Goal: Complete application form

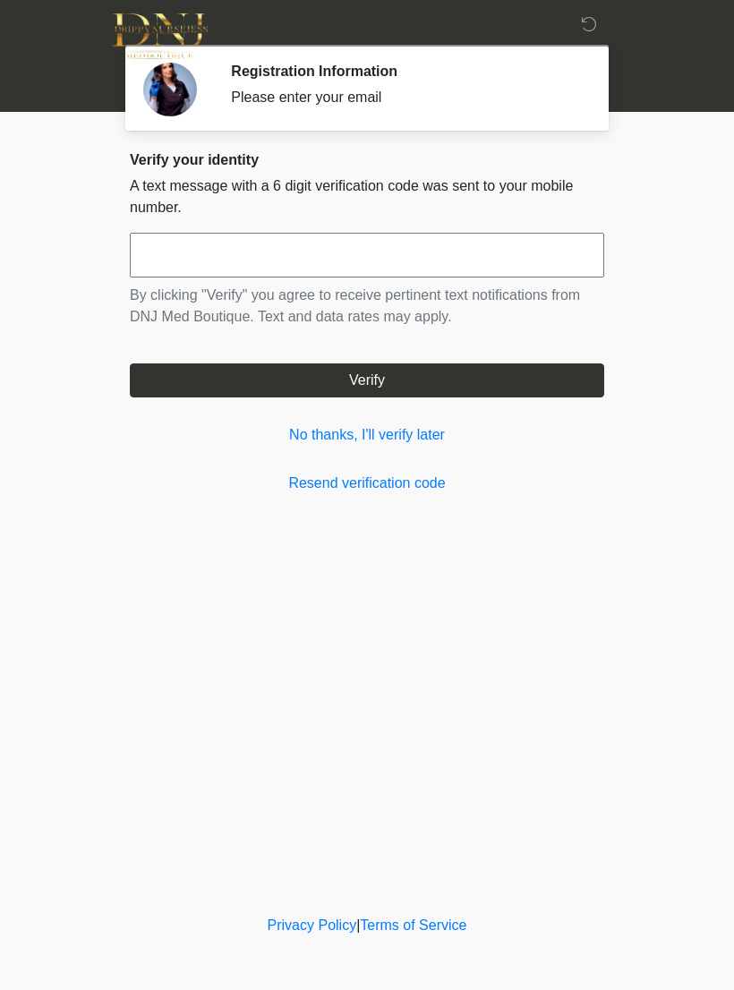
click at [475, 253] on input "text" at bounding box center [367, 255] width 475 height 45
click at [215, 234] on input "text" at bounding box center [367, 255] width 475 height 45
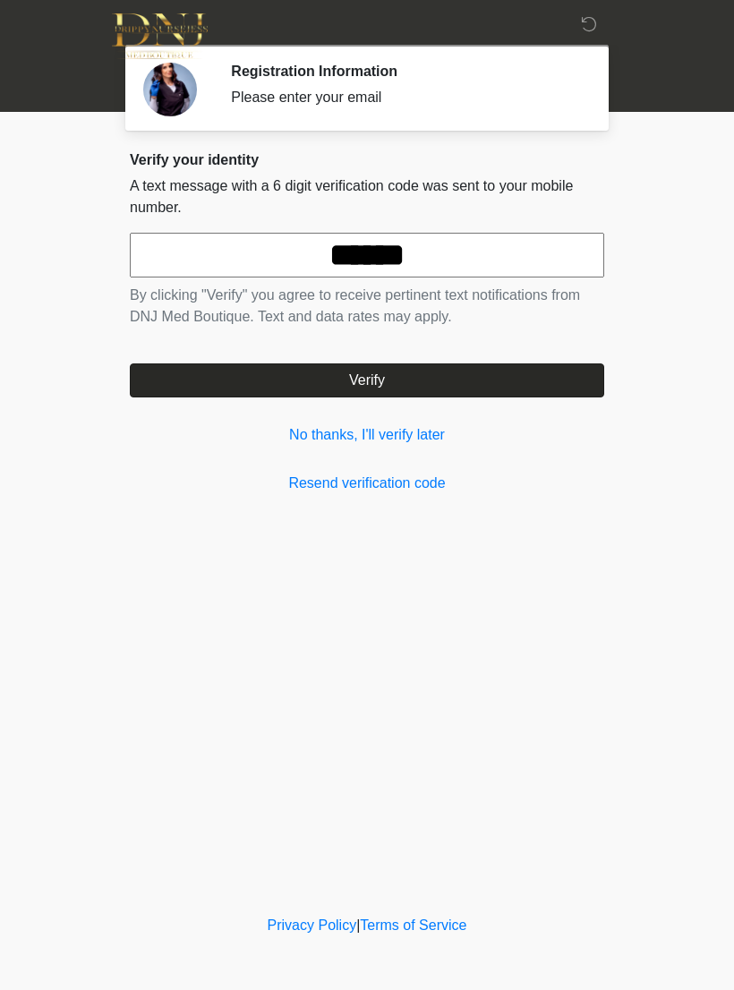
type input "******"
click at [458, 372] on button "Verify" at bounding box center [367, 380] width 475 height 34
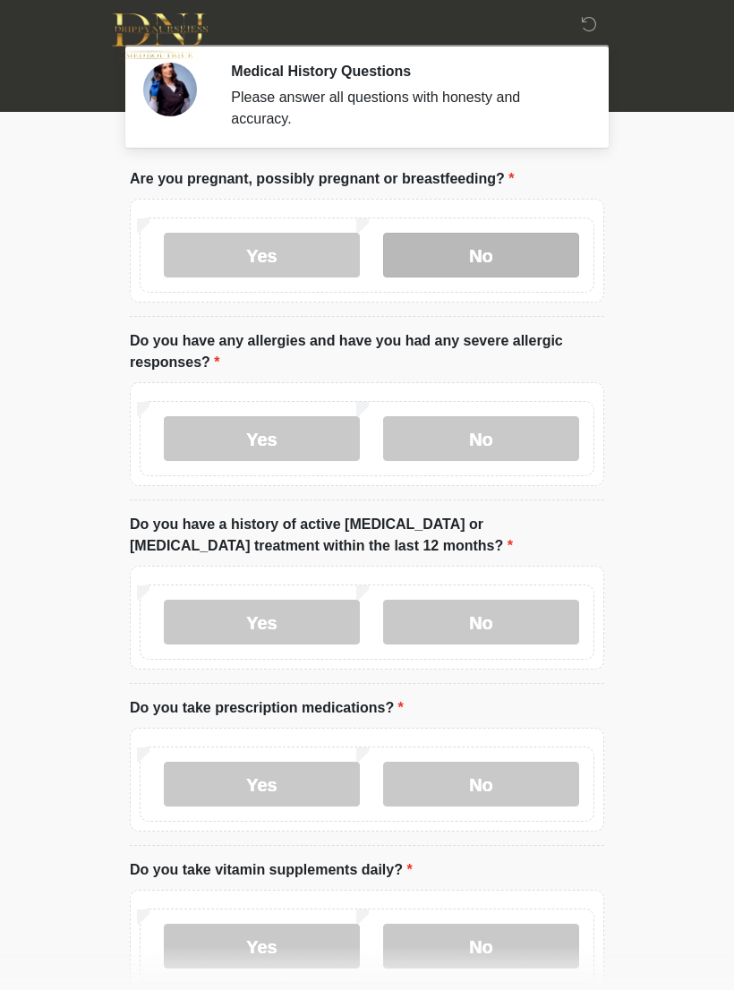
click at [536, 265] on label "No" at bounding box center [481, 255] width 196 height 45
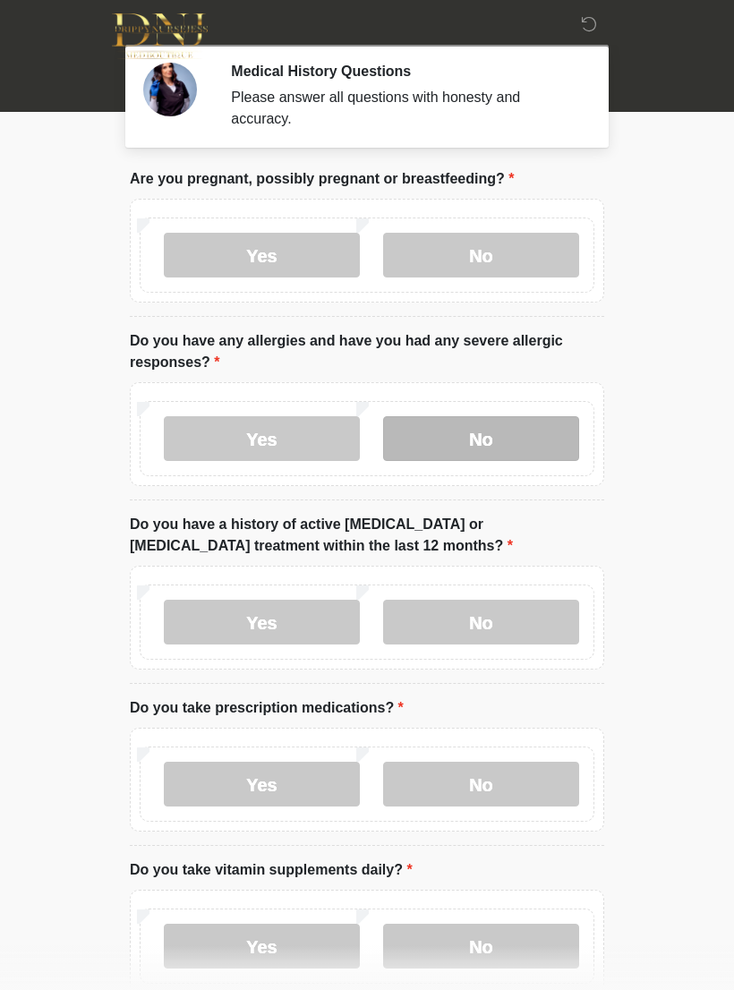
click at [522, 447] on label "No" at bounding box center [481, 438] width 196 height 45
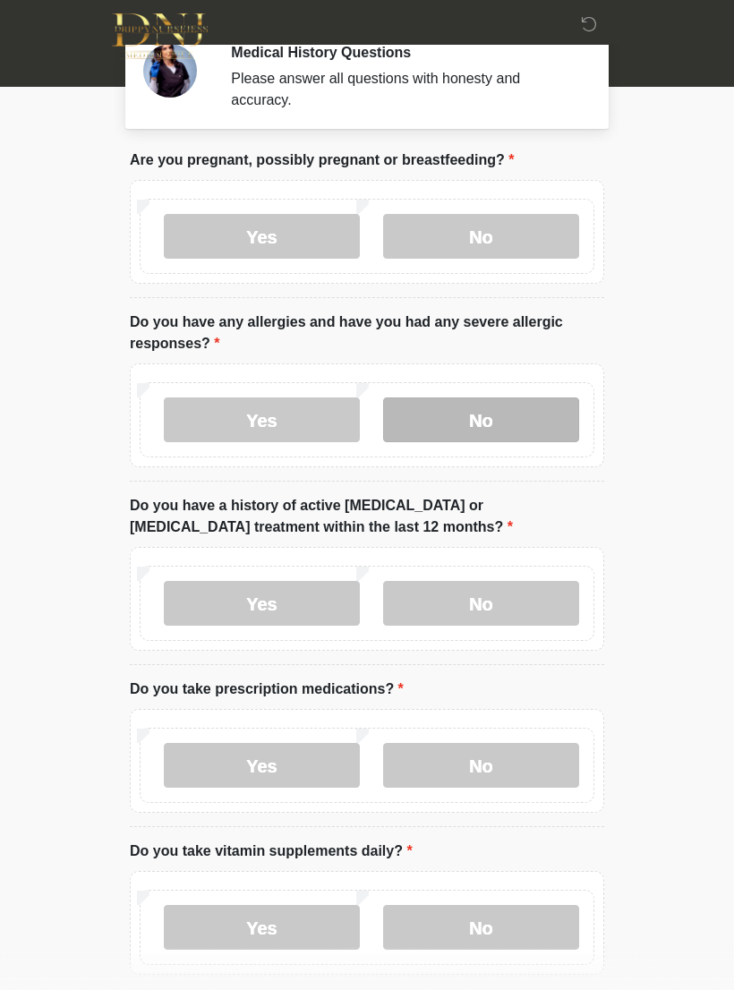
scroll to position [28, 0]
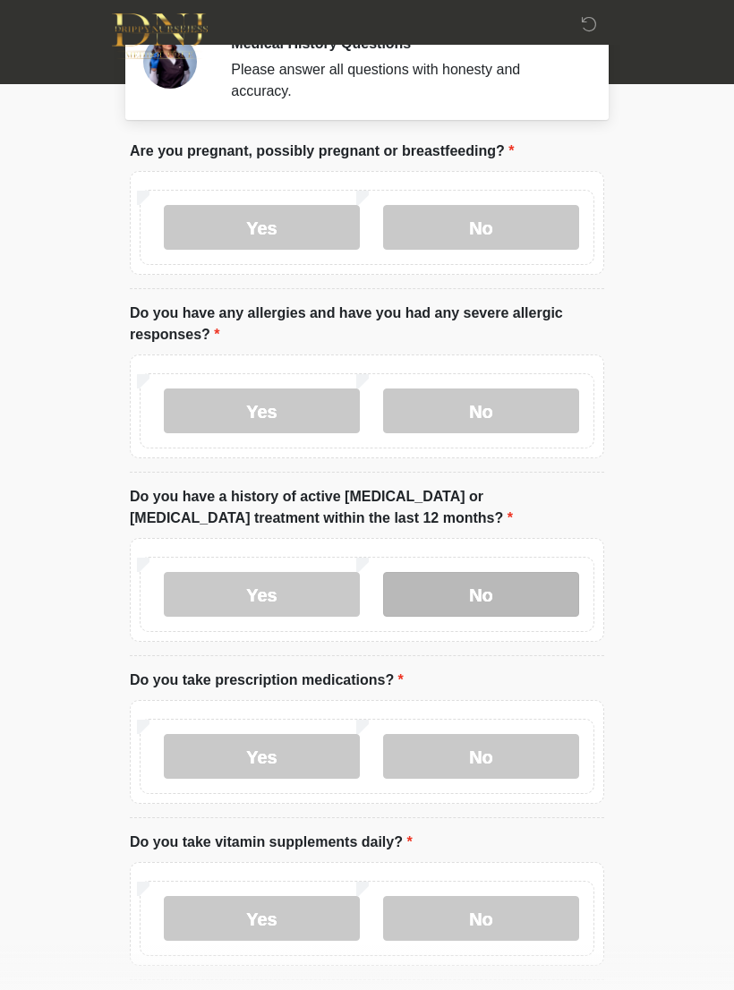
click at [526, 599] on label "No" at bounding box center [481, 594] width 196 height 45
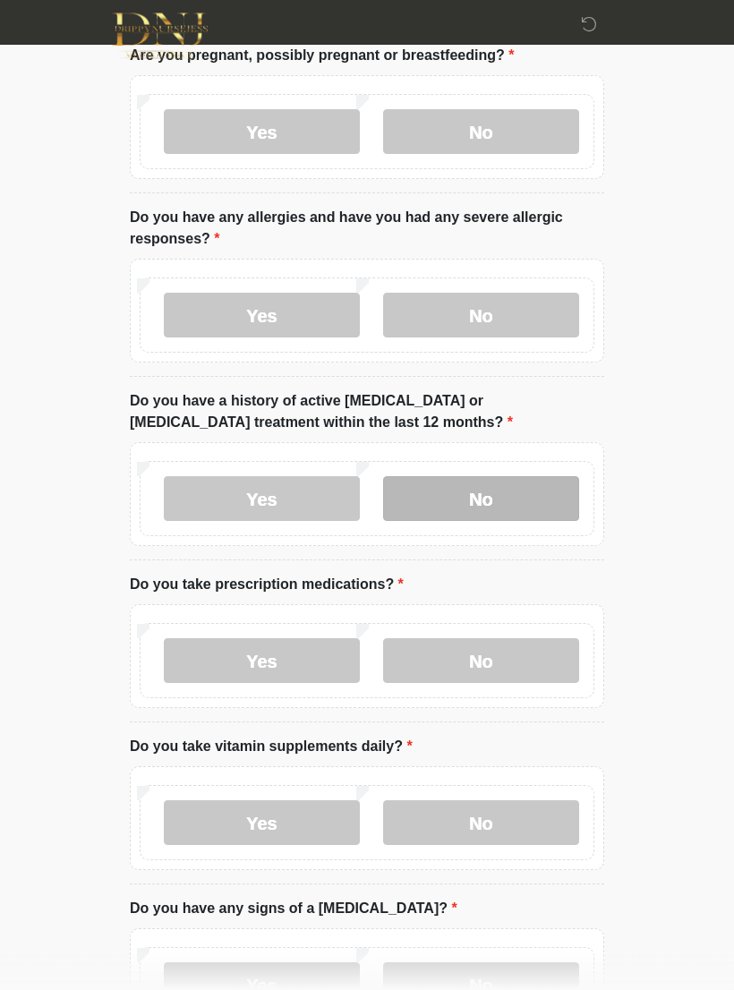
scroll to position [124, 0]
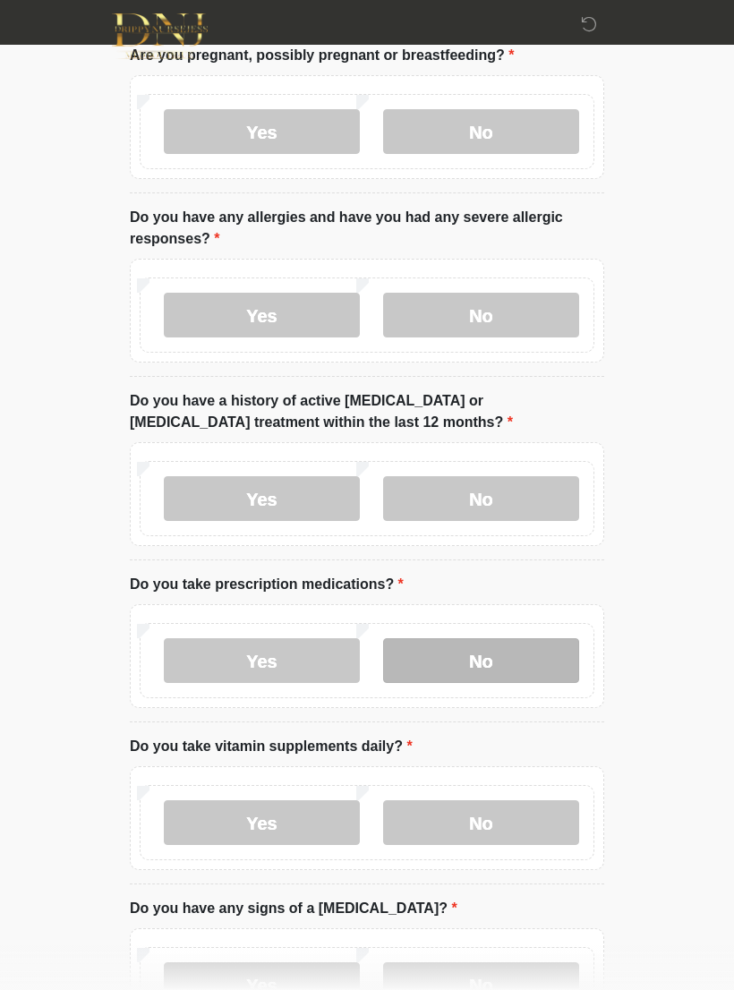
click at [520, 671] on label "No" at bounding box center [481, 660] width 196 height 45
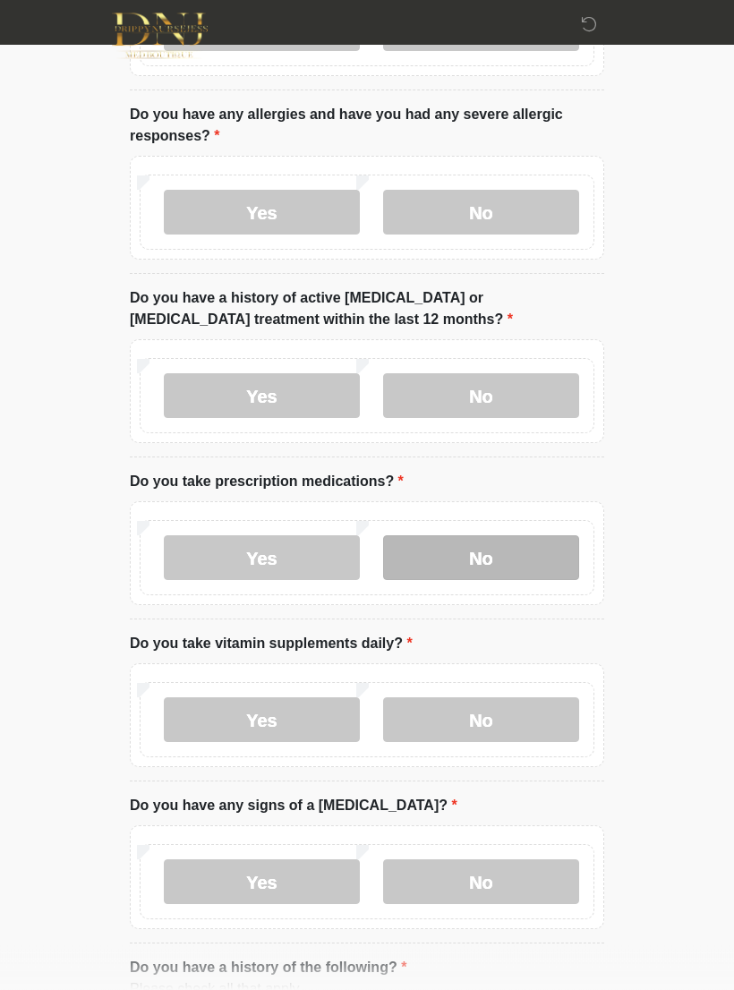
scroll to position [227, 0]
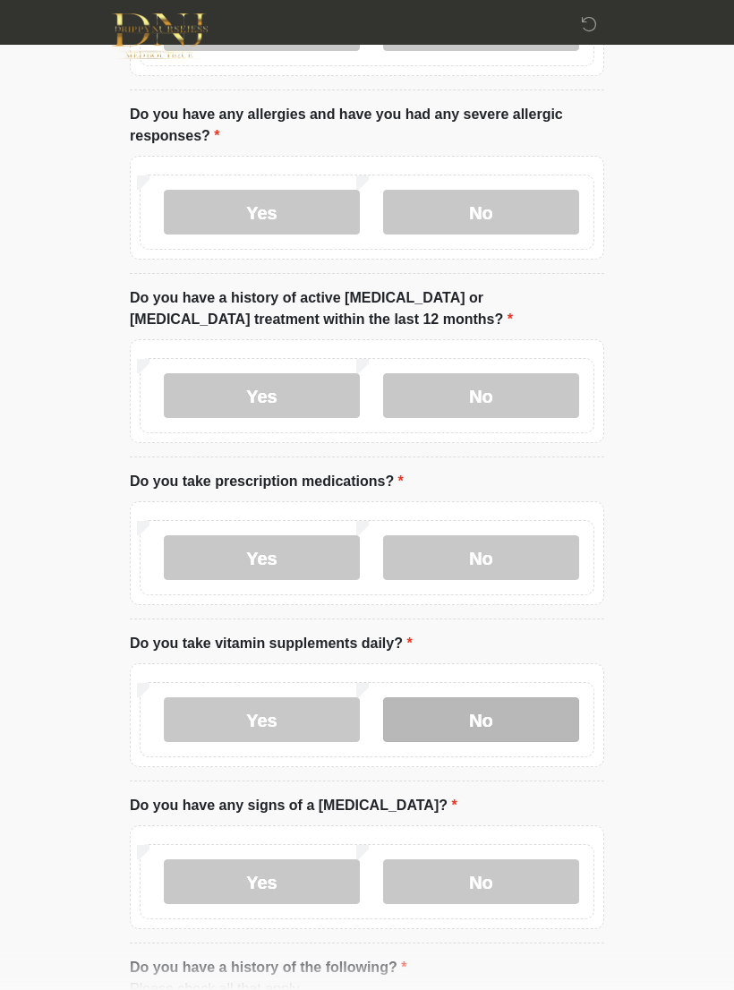
click at [519, 727] on label "No" at bounding box center [481, 719] width 196 height 45
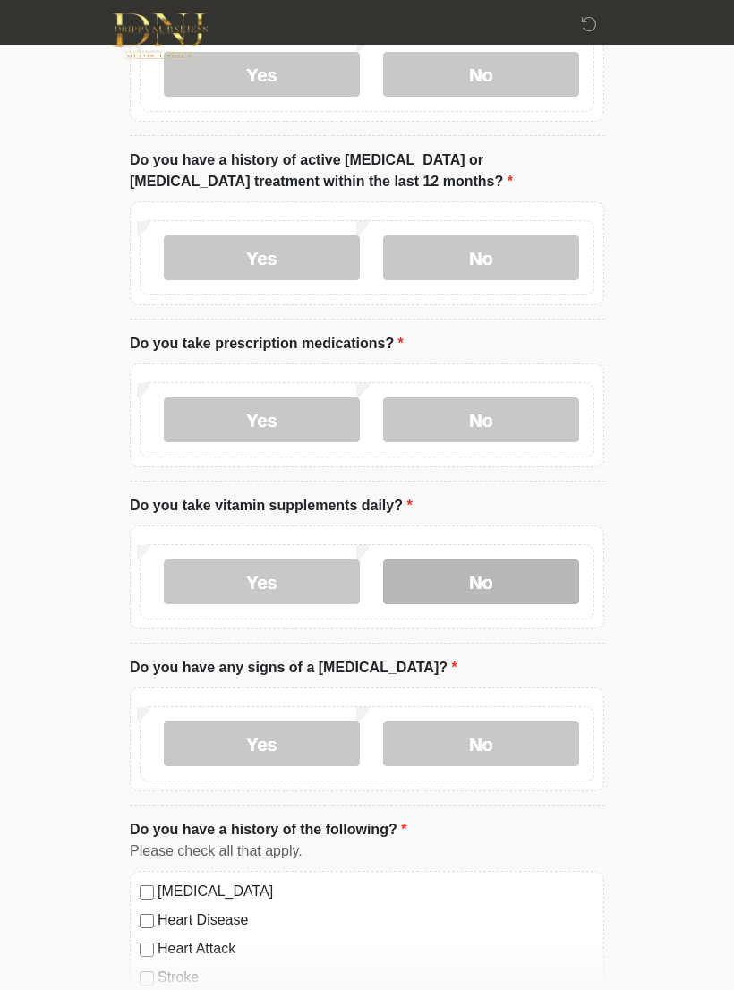
scroll to position [366, 0]
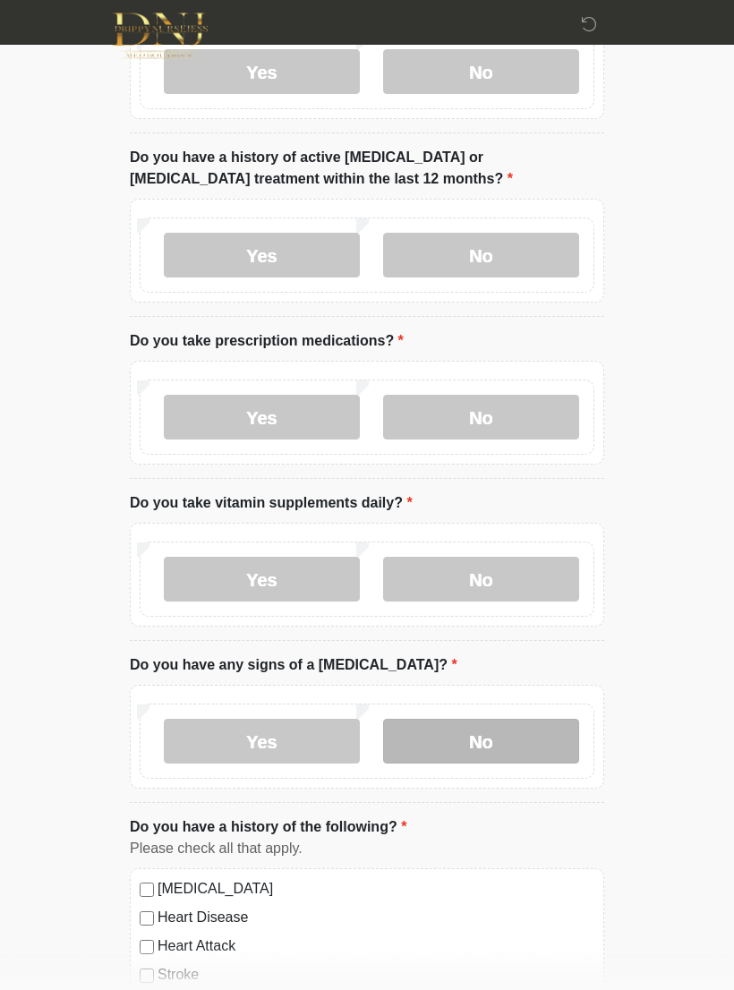
click at [513, 752] on label "No" at bounding box center [481, 742] width 196 height 45
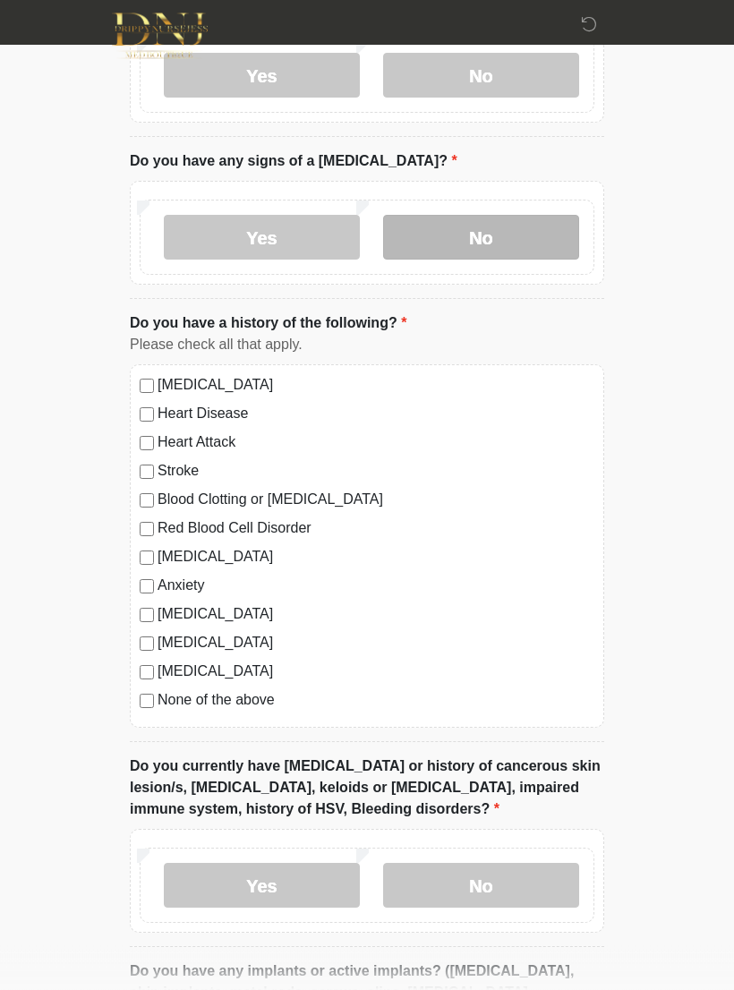
scroll to position [873, 0]
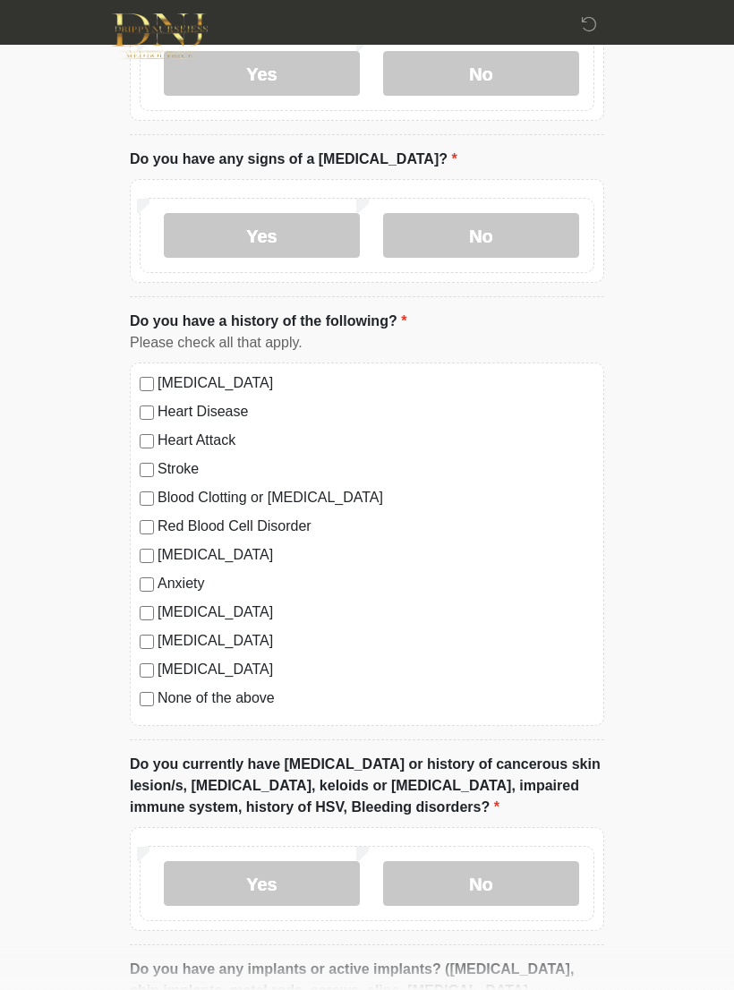
click at [160, 697] on label "None of the above" at bounding box center [376, 698] width 437 height 21
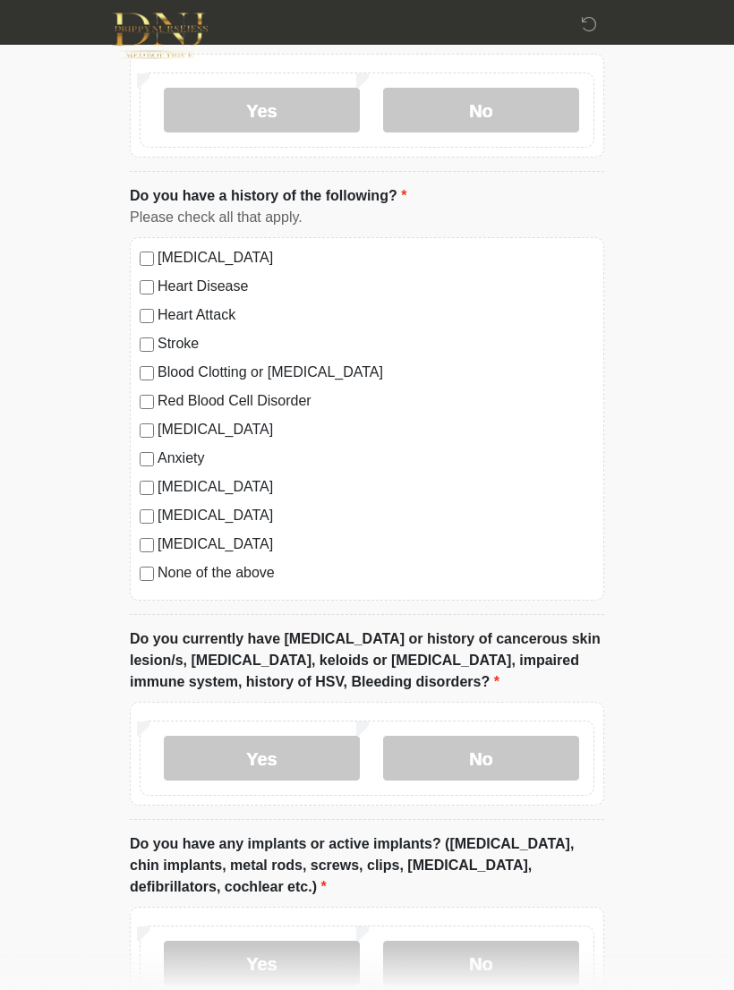
scroll to position [1001, 0]
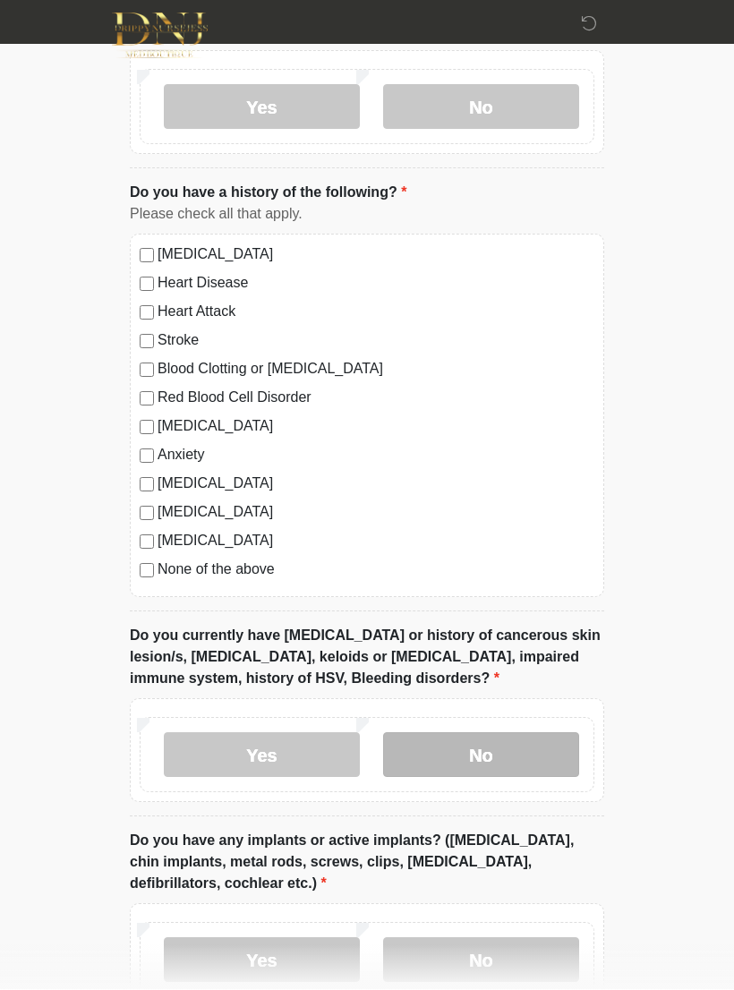
click at [505, 755] on label "No" at bounding box center [481, 755] width 196 height 45
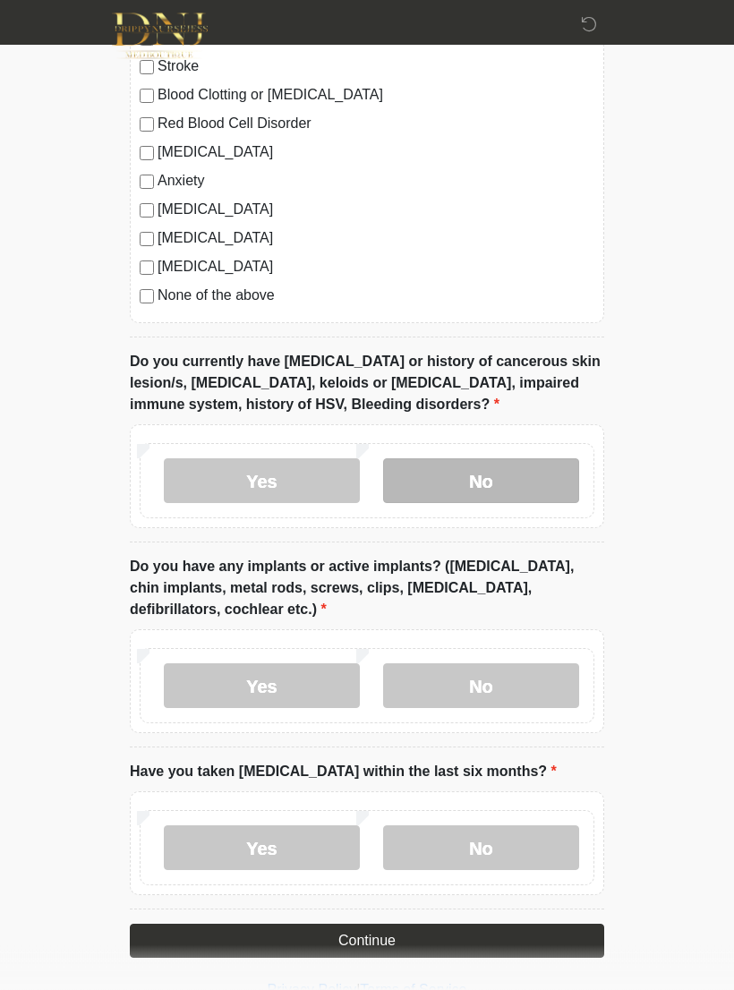
scroll to position [1308, 0]
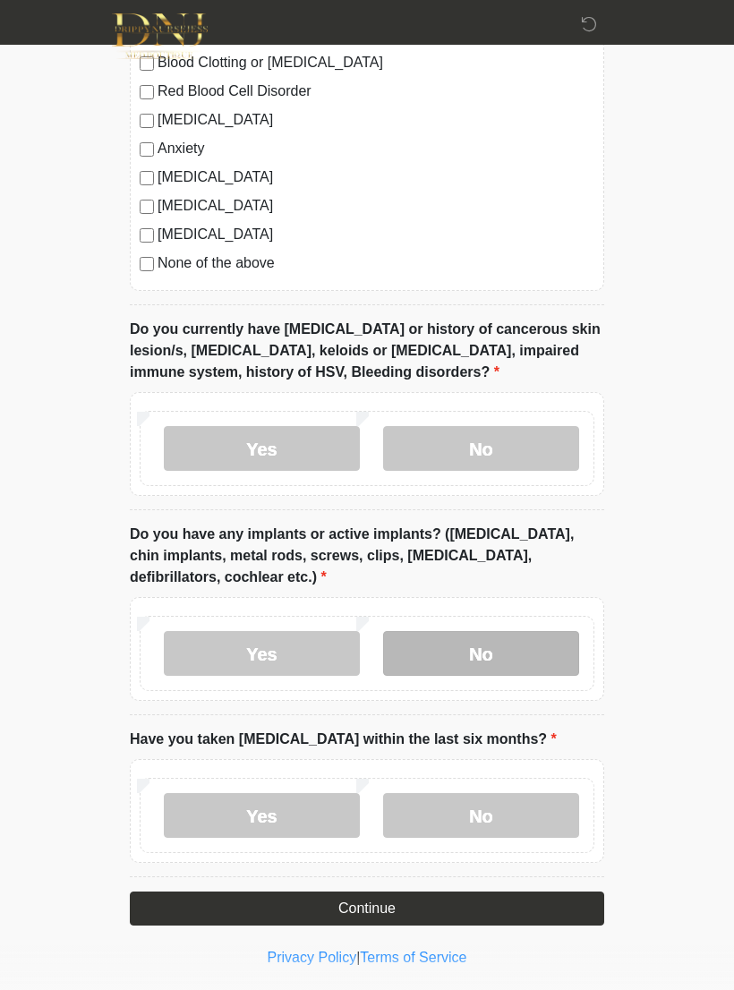
click at [522, 659] on label "No" at bounding box center [481, 653] width 196 height 45
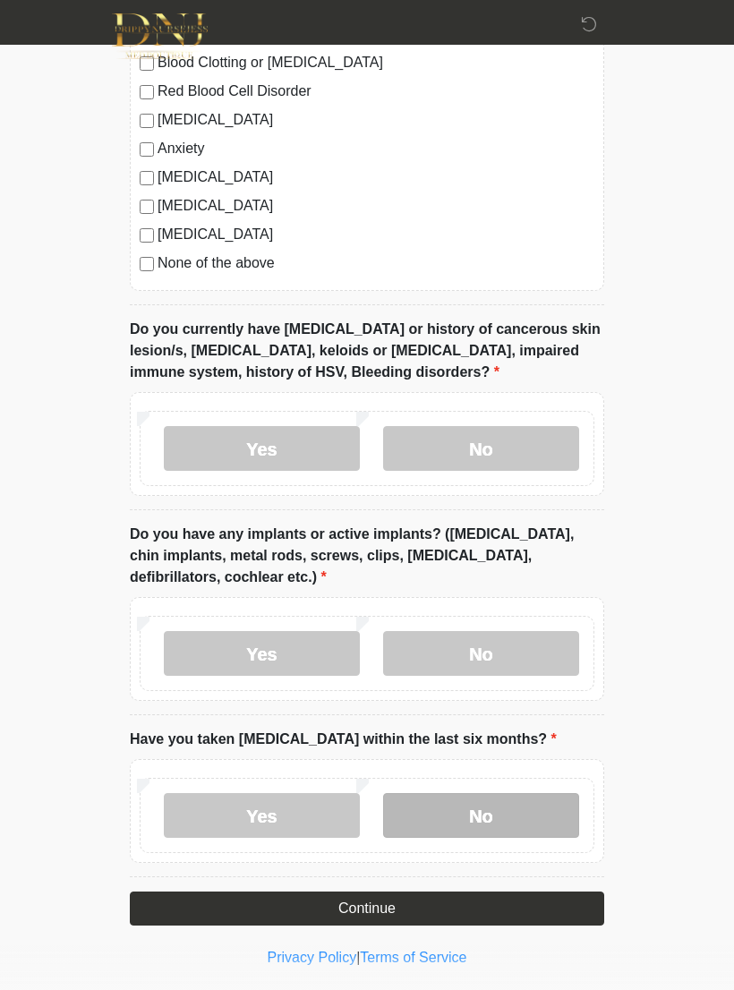
click at [499, 808] on label "No" at bounding box center [481, 815] width 196 height 45
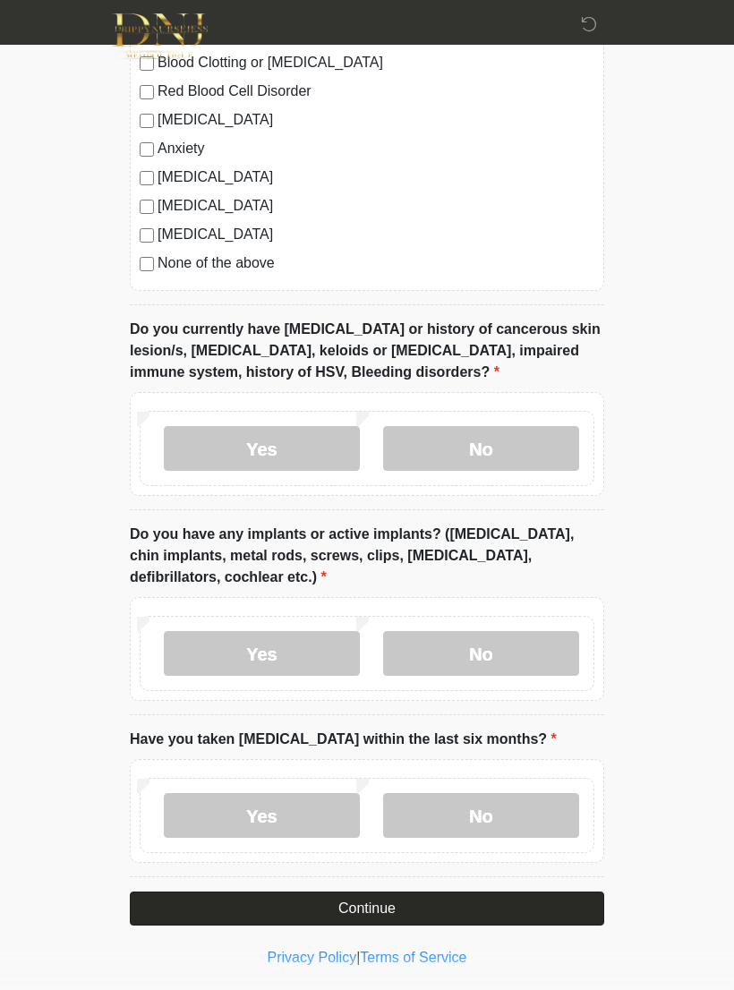
click at [521, 911] on button "Continue" at bounding box center [367, 909] width 475 height 34
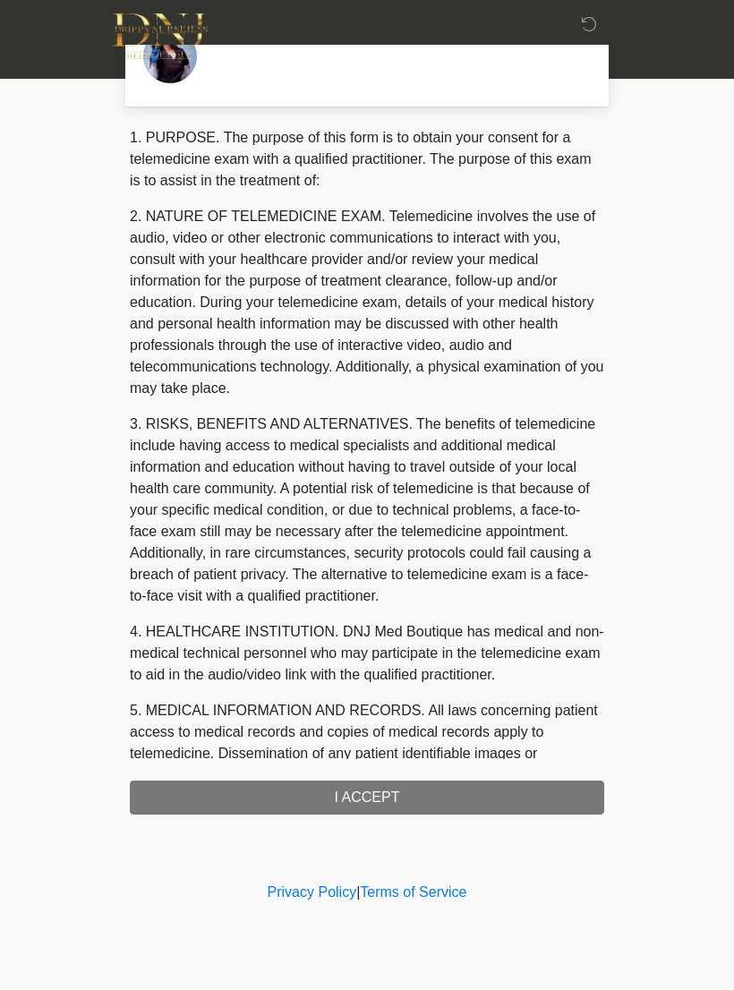
scroll to position [0, 0]
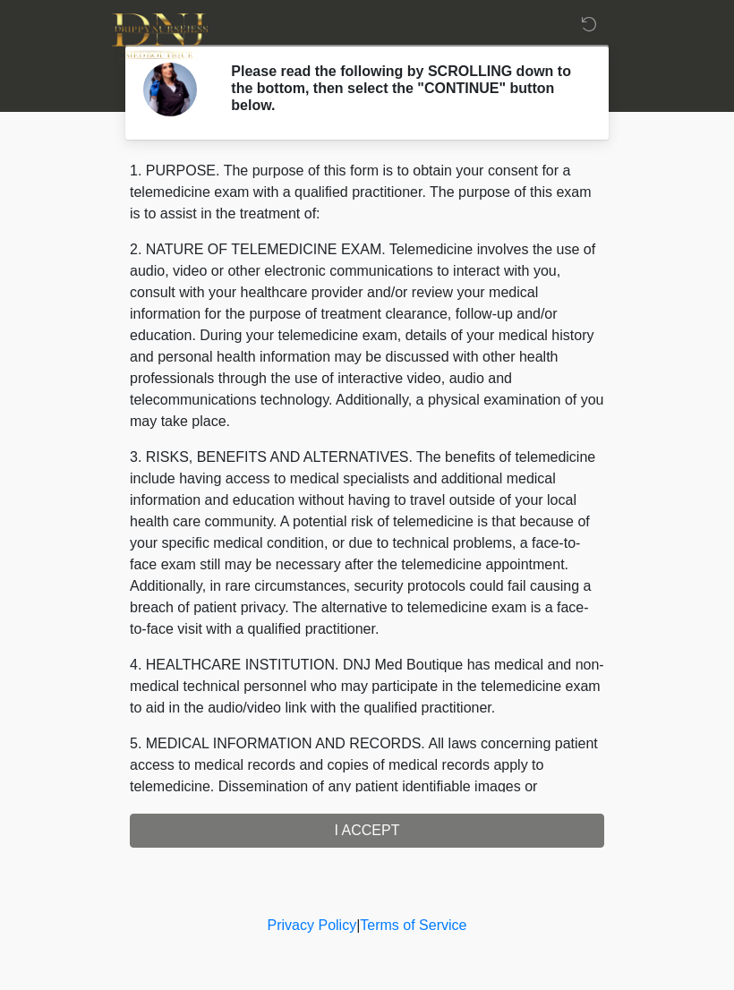
click at [463, 833] on div "1. PURPOSE. The purpose of this form is to obtain your consent for a telemedici…" at bounding box center [367, 504] width 475 height 688
click at [387, 825] on div "1. PURPOSE. The purpose of this form is to obtain your consent for a telemedici…" at bounding box center [367, 504] width 475 height 688
click at [368, 833] on div "1. PURPOSE. The purpose of this form is to obtain your consent for a telemedici…" at bounding box center [367, 504] width 475 height 688
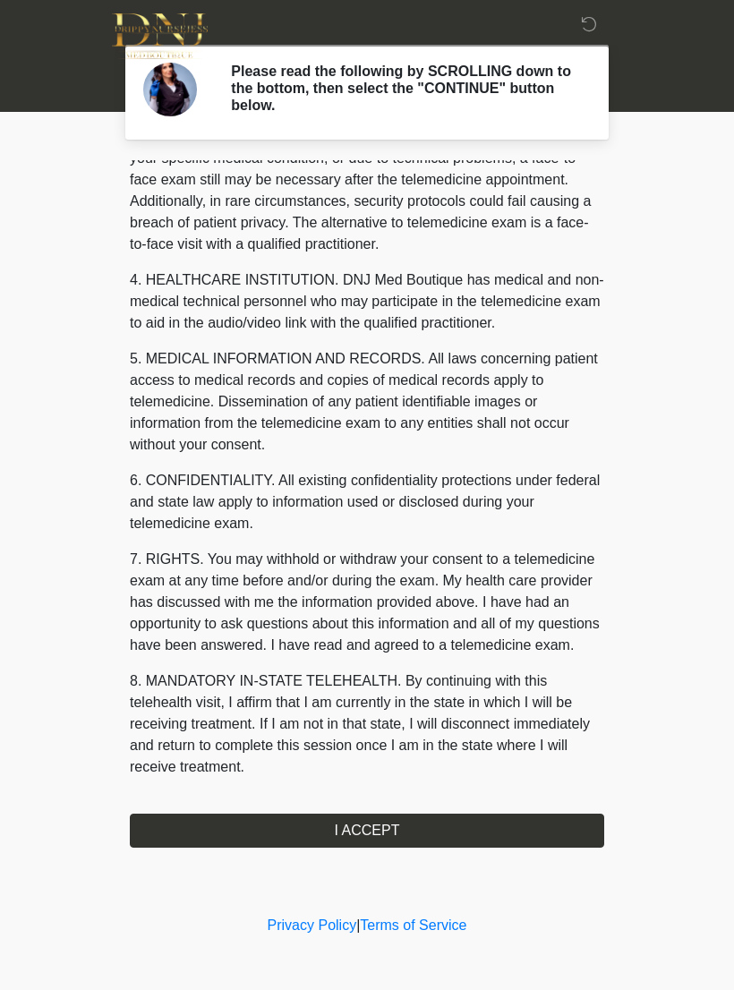
scroll to position [406, 0]
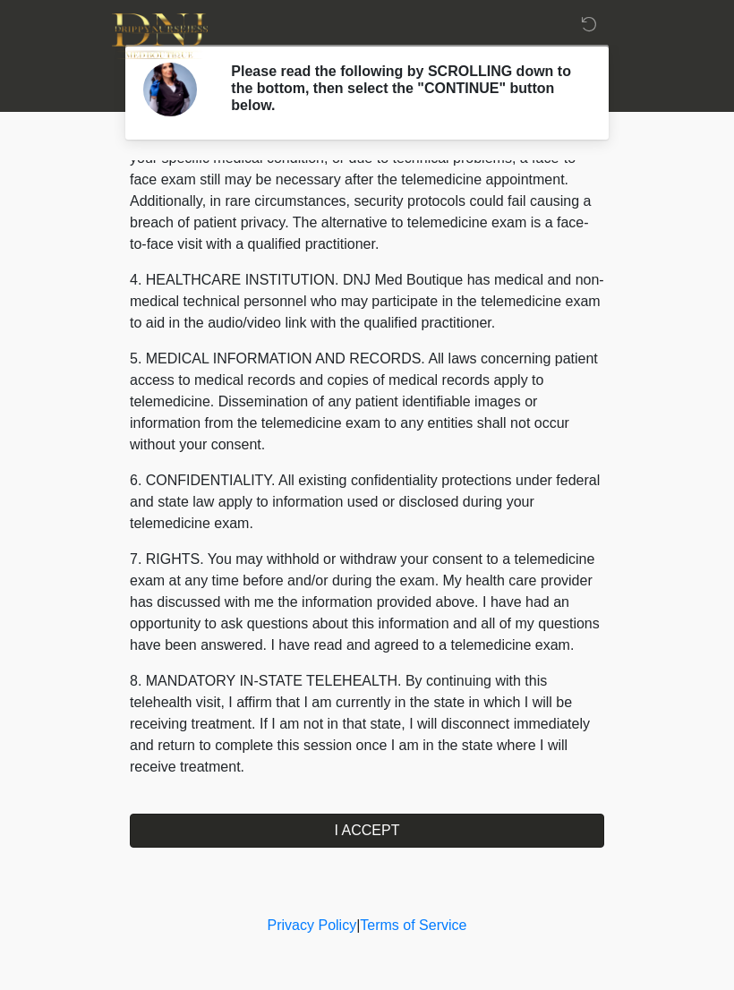
click at [419, 823] on button "I ACCEPT" at bounding box center [367, 831] width 475 height 34
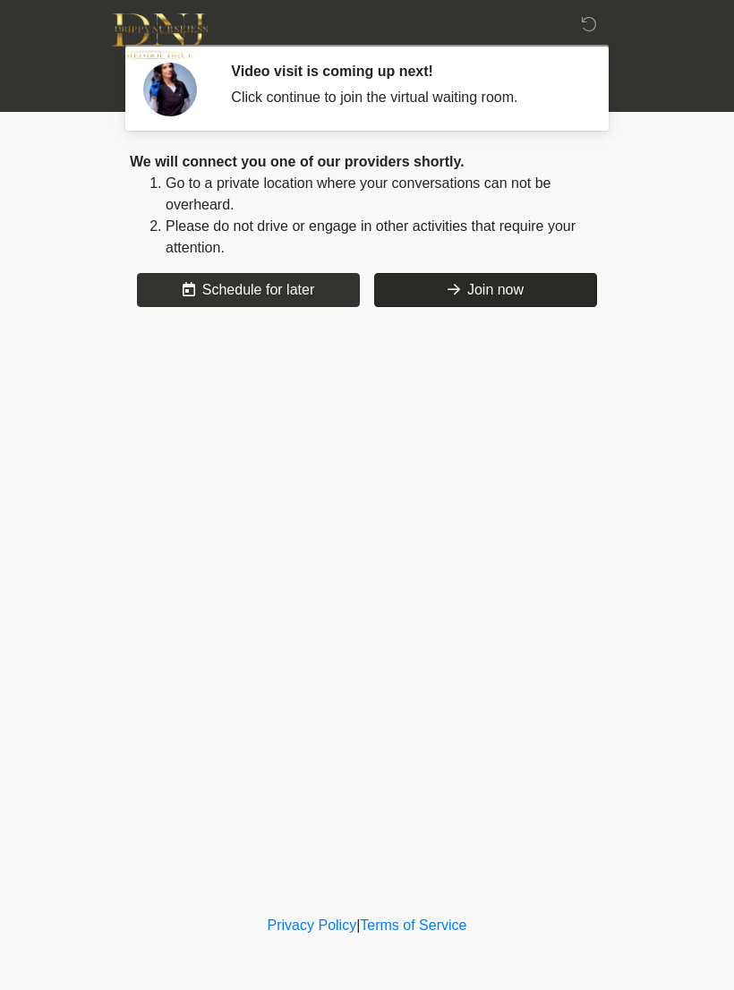
click at [548, 287] on button "Join now" at bounding box center [485, 290] width 223 height 34
